Goal: Task Accomplishment & Management: Use online tool/utility

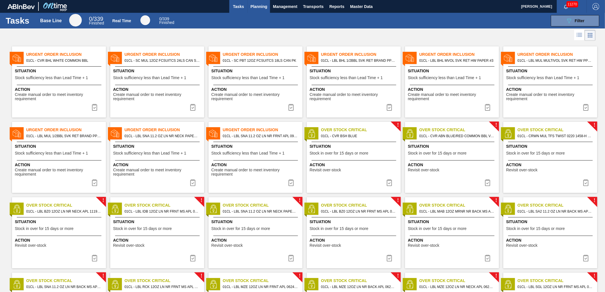
click at [268, 5] on button "Planning" at bounding box center [259, 6] width 23 height 13
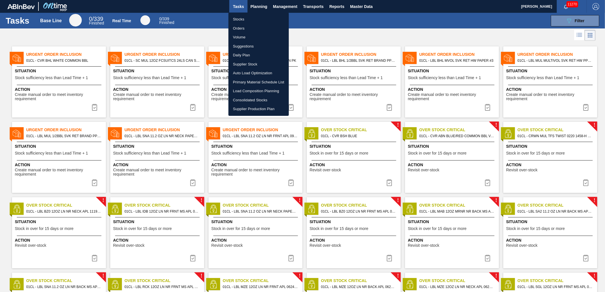
click at [254, 91] on li "Load Composition Planning" at bounding box center [258, 91] width 60 height 9
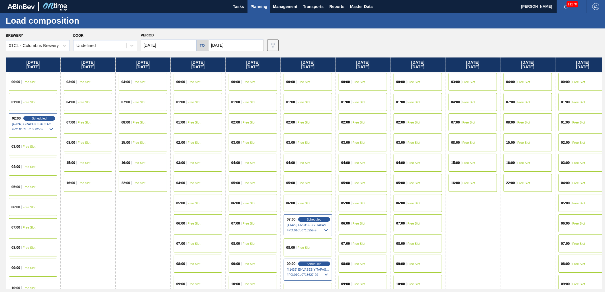
click at [179, 46] on input "[DATE]" at bounding box center [169, 45] width 56 height 11
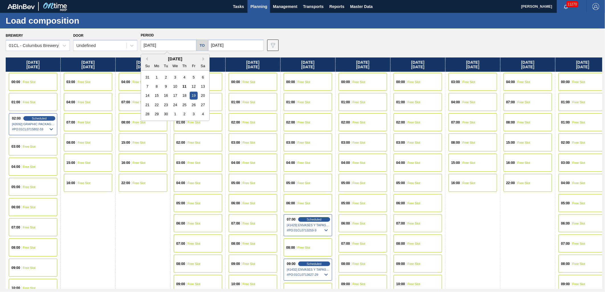
click at [187, 90] on div "7 8 9 10 11 12 13" at bounding box center [175, 86] width 65 height 9
click at [184, 88] on div "11" at bounding box center [185, 87] width 8 height 8
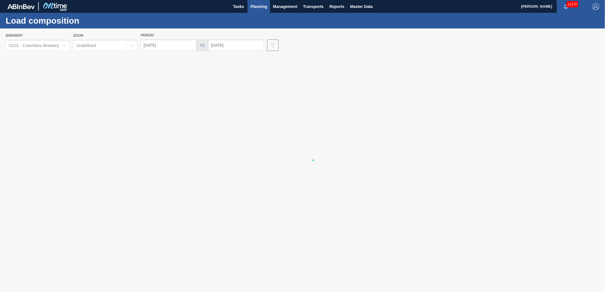
type input "[DATE]"
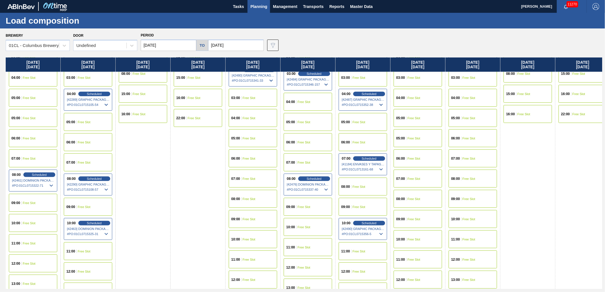
scroll to position [95, 0]
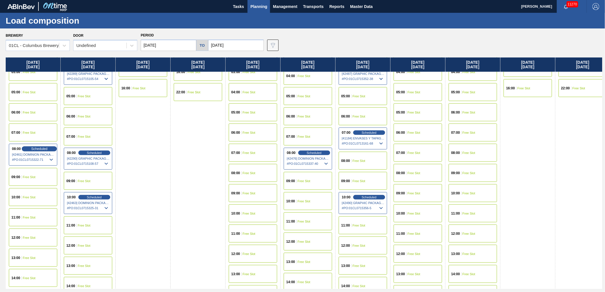
click at [32, 150] on span "Scheduled" at bounding box center [39, 149] width 16 height 4
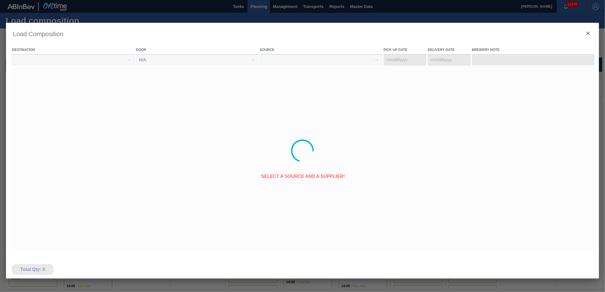
type Date "[DATE]"
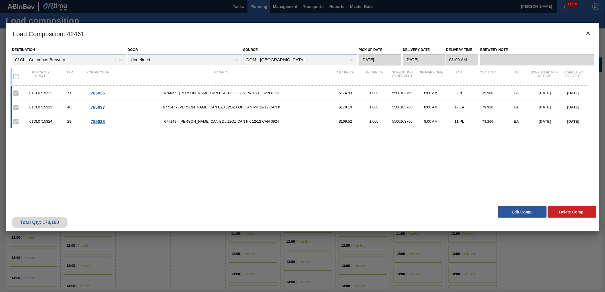
click at [513, 214] on button "Edit Comp." at bounding box center [522, 212] width 48 height 11
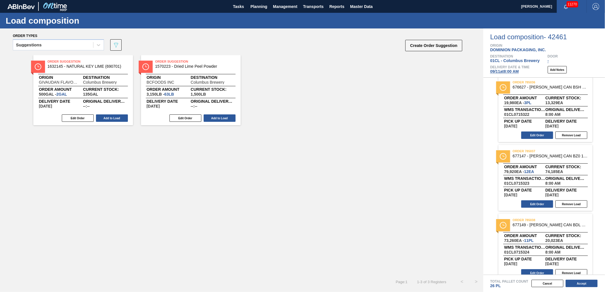
scroll to position [12, 0]
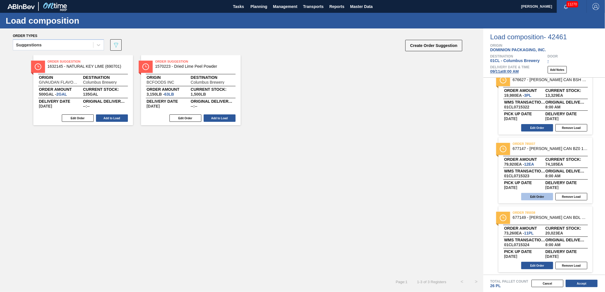
click at [537, 198] on button "Edit Order" at bounding box center [537, 196] width 32 height 7
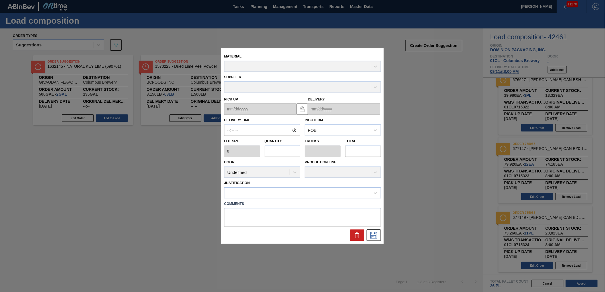
type input "08:00:00"
type input "6,660"
type input "12"
type input "0.462"
type input "79,920"
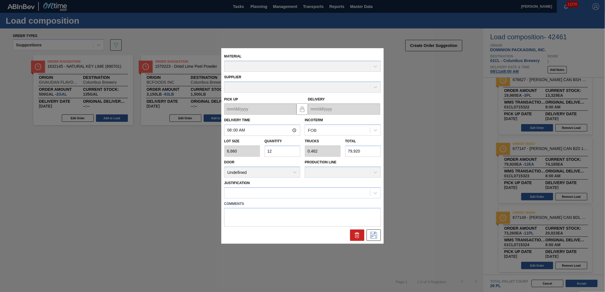
type up "[DATE]"
type input "[DATE]"
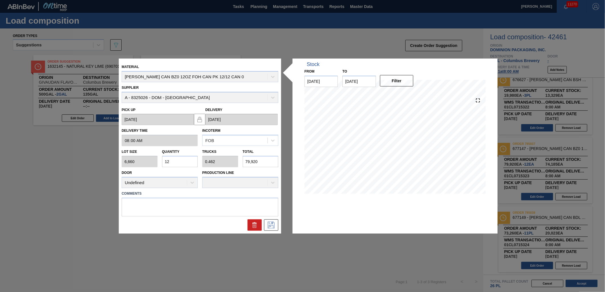
click at [266, 163] on input "79,920" at bounding box center [261, 161] width 36 height 11
drag, startPoint x: 266, startPoint y: 163, endPoint x: 238, endPoint y: 161, distance: 27.7
click at [238, 161] on div "Lot size 6,660 Quantity 12 Trucks 0.462 Total 79,920" at bounding box center [199, 156] width 161 height 21
type input "0.001"
type input "0"
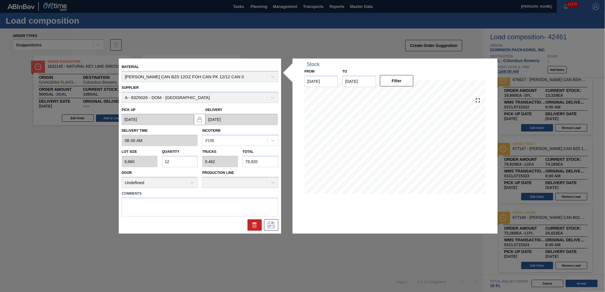
type input "5"
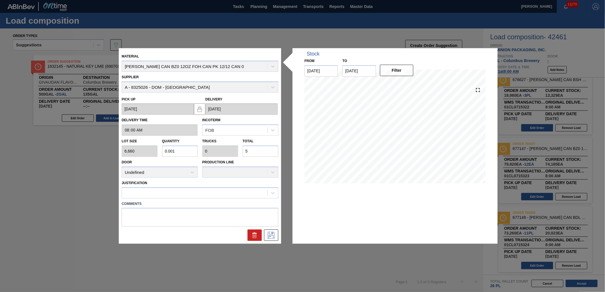
type input "0.008"
type input "50"
type input "0.076"
type input "0.003"
type input "506"
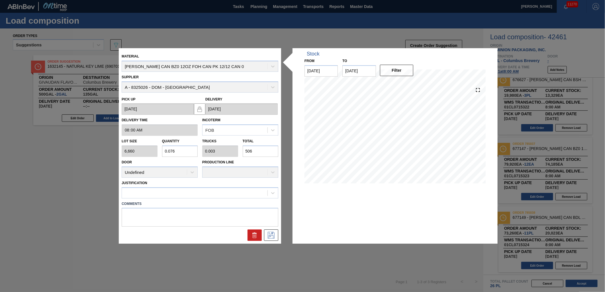
type input "0.761"
type input "0.029"
type input "5,069"
type input "7.611"
type input "0.293"
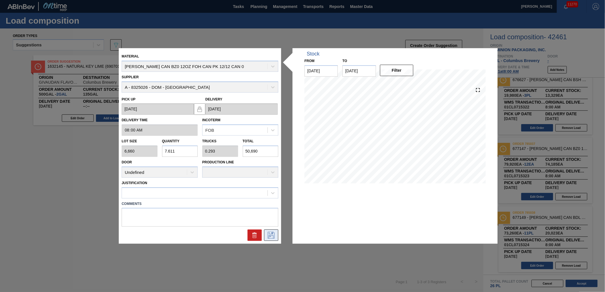
type input "50,690"
click at [273, 232] on icon at bounding box center [271, 235] width 9 height 7
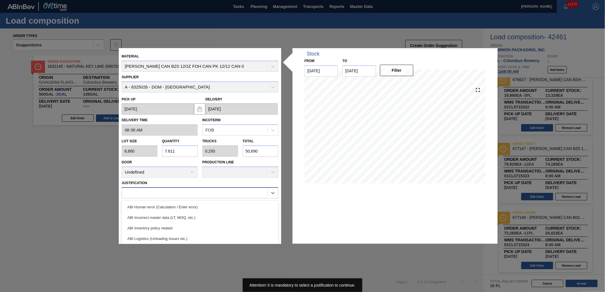
click at [252, 189] on div at bounding box center [195, 193] width 146 height 8
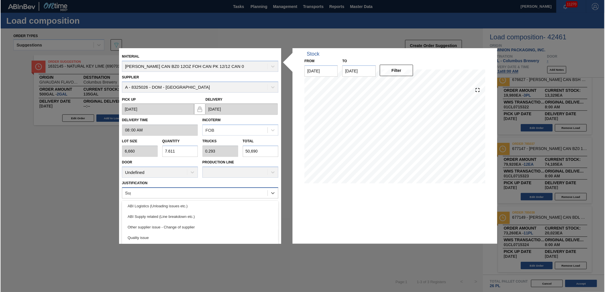
scroll to position [0, 0]
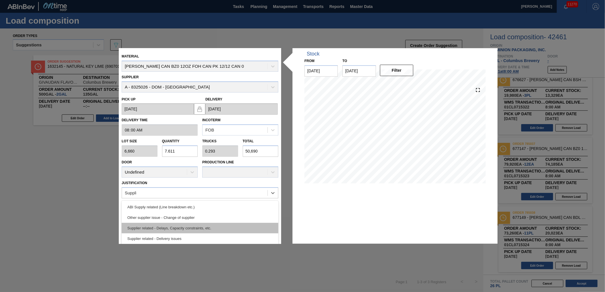
type input "Supplie"
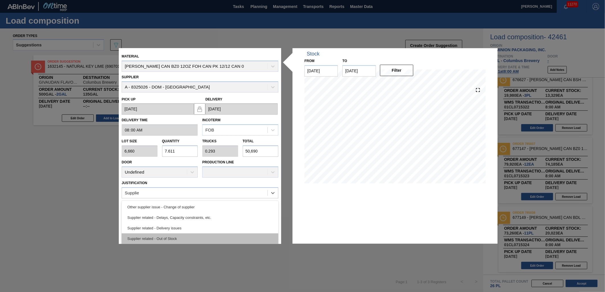
click at [199, 240] on div "Supplier related - Out of Stock" at bounding box center [200, 239] width 157 height 11
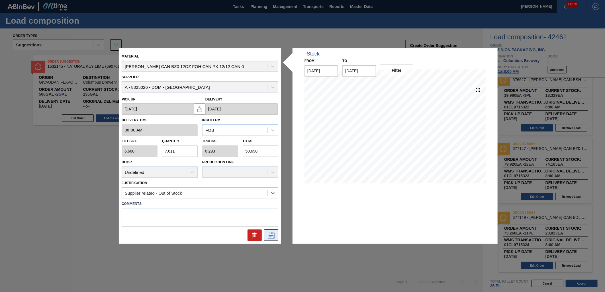
click at [268, 235] on icon at bounding box center [271, 235] width 9 height 7
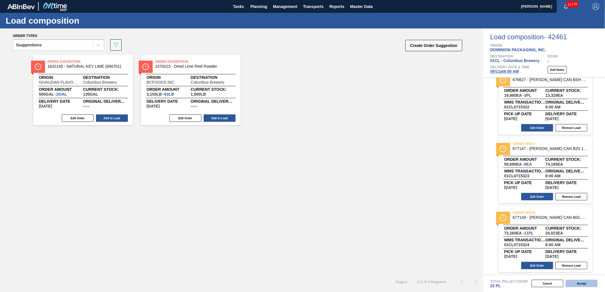
click at [579, 282] on button "Accept" at bounding box center [582, 283] width 32 height 7
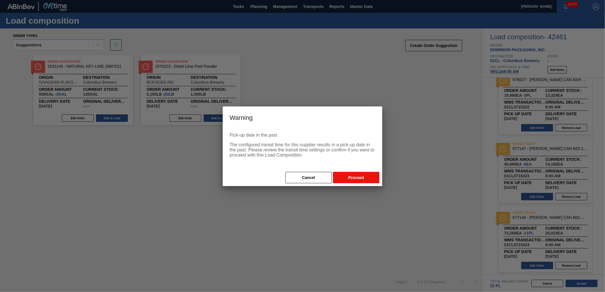
click at [351, 179] on button "Proceed" at bounding box center [356, 177] width 46 height 11
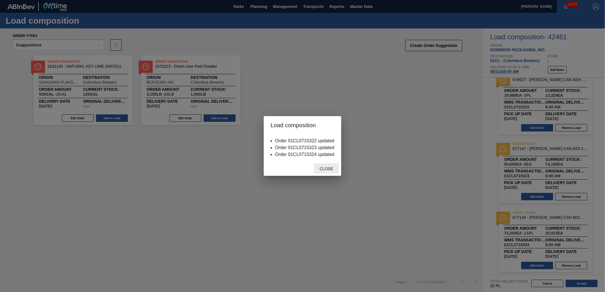
click at [329, 167] on span "Close" at bounding box center [326, 169] width 23 height 5
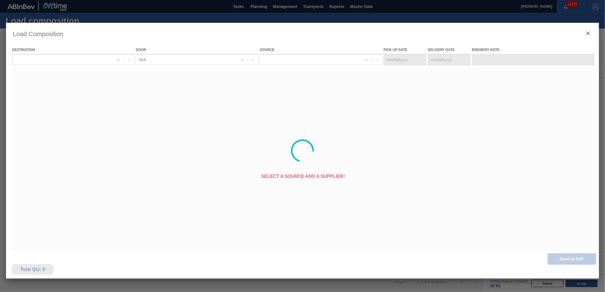
type Date "[DATE]"
